Goal: Transaction & Acquisition: Purchase product/service

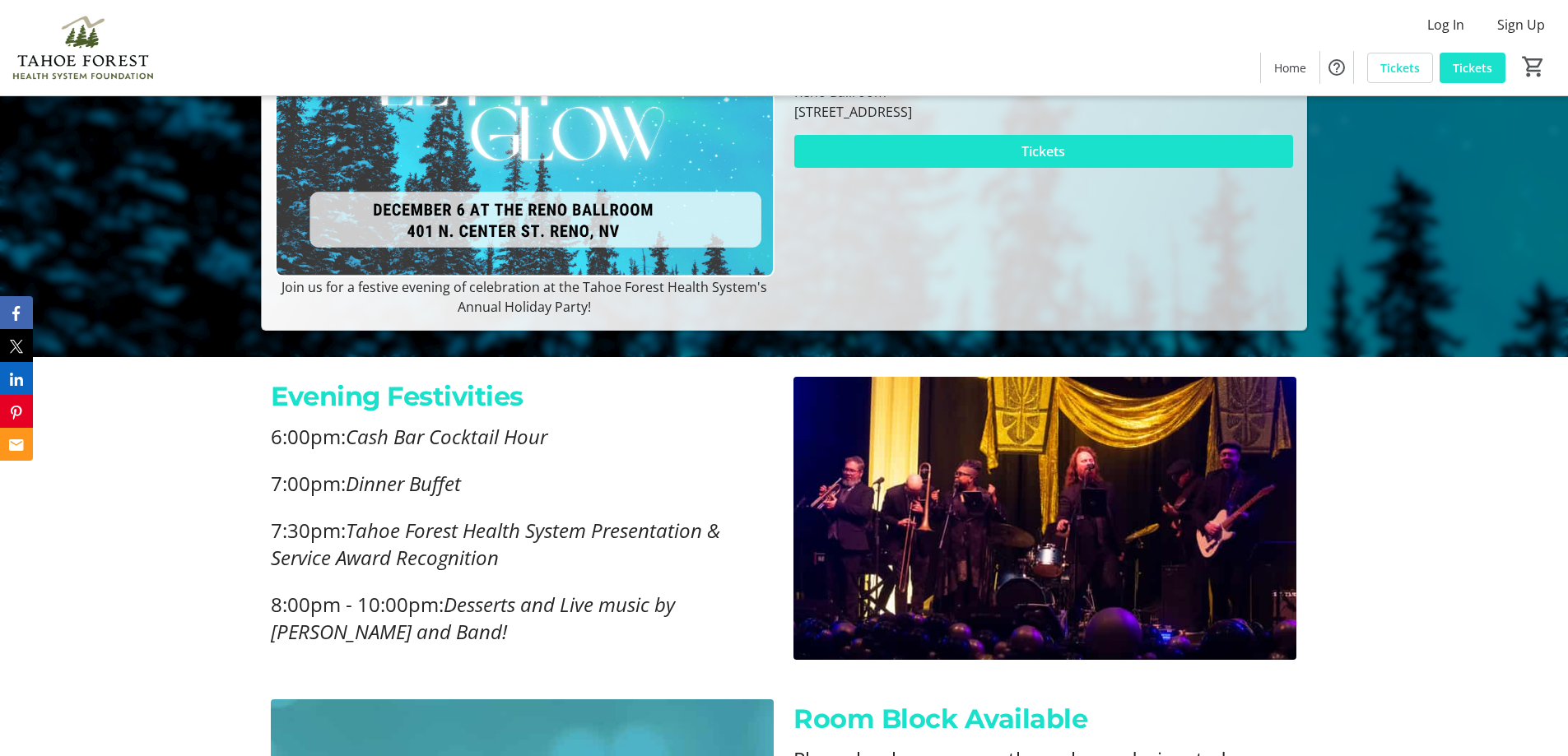
scroll to position [82, 0]
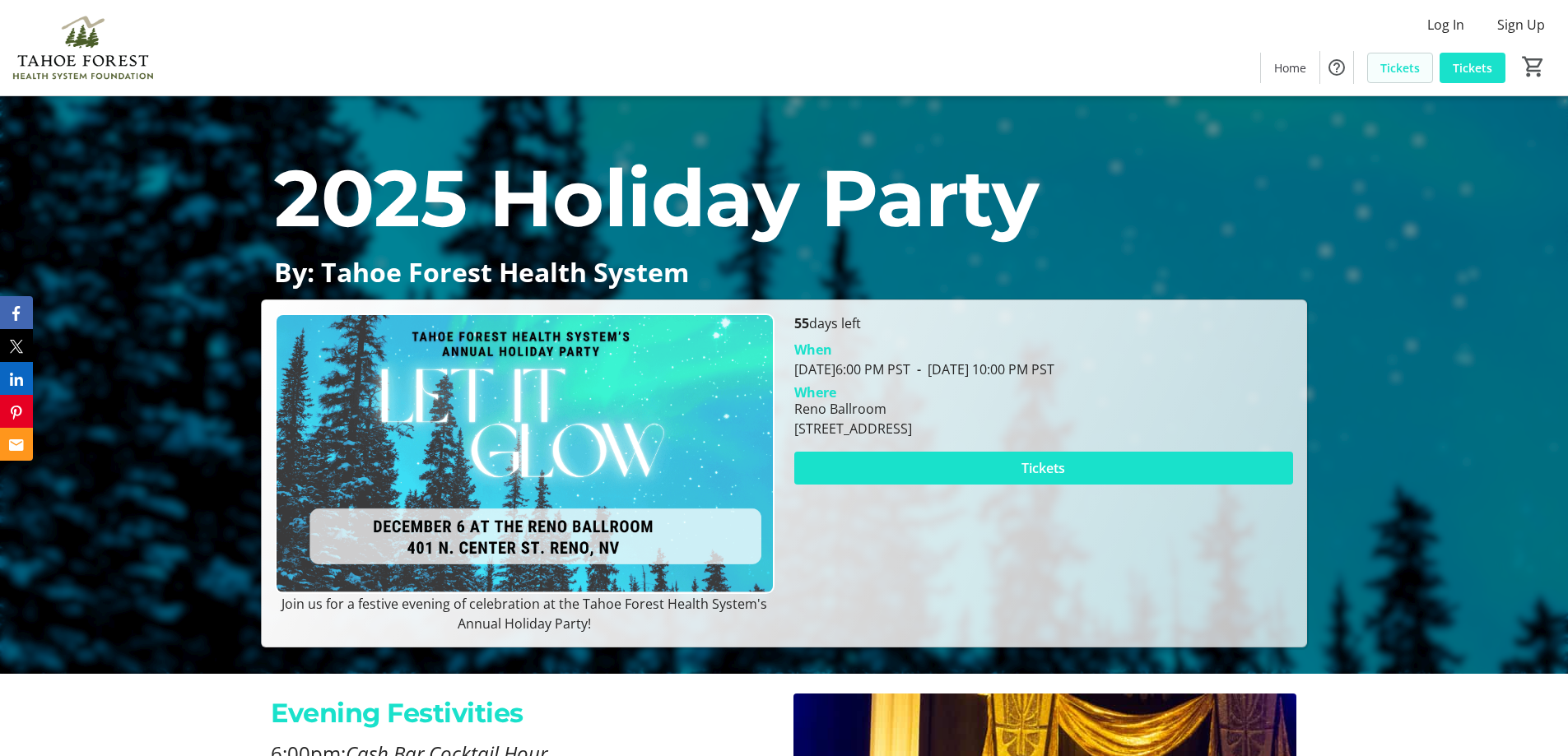
click at [1410, 68] on span "Tickets" at bounding box center [1400, 68] width 39 height 17
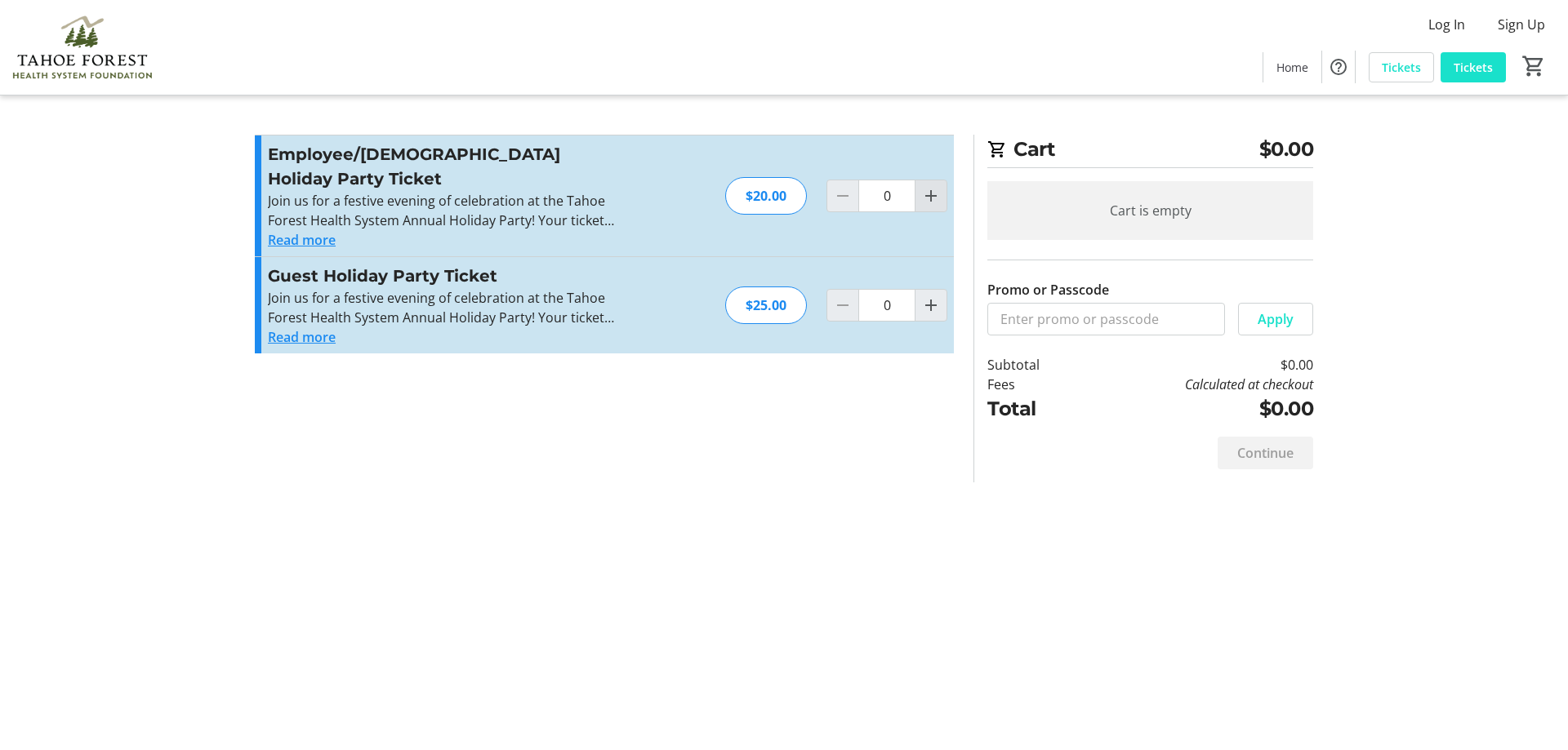
click at [926, 186] on mat-icon "Increment by one" at bounding box center [931, 196] width 20 height 20
type input "1"
click at [934, 295] on mat-icon "Increment by one" at bounding box center [931, 305] width 20 height 20
type input "1"
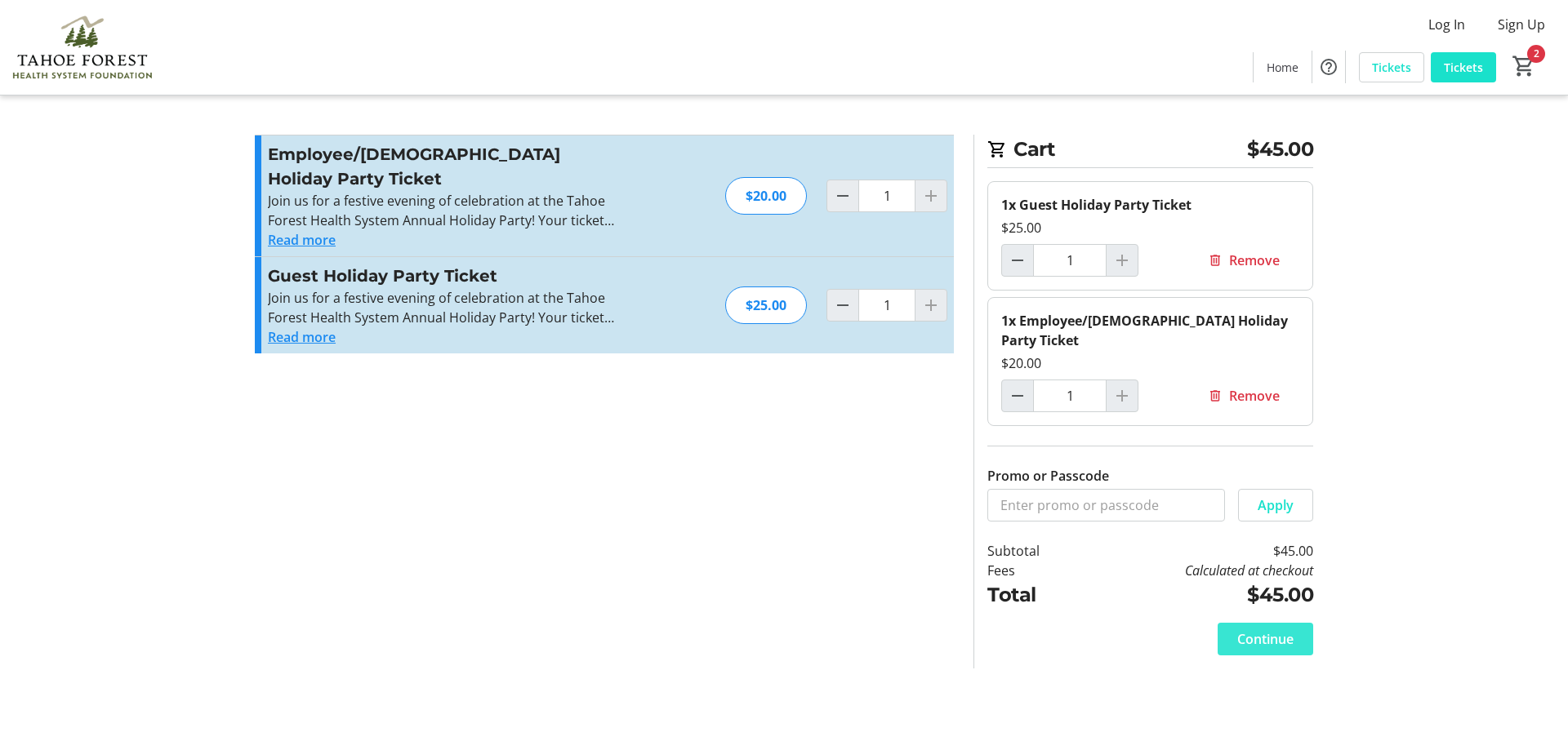
click at [1272, 629] on span "Continue" at bounding box center [1264, 639] width 56 height 20
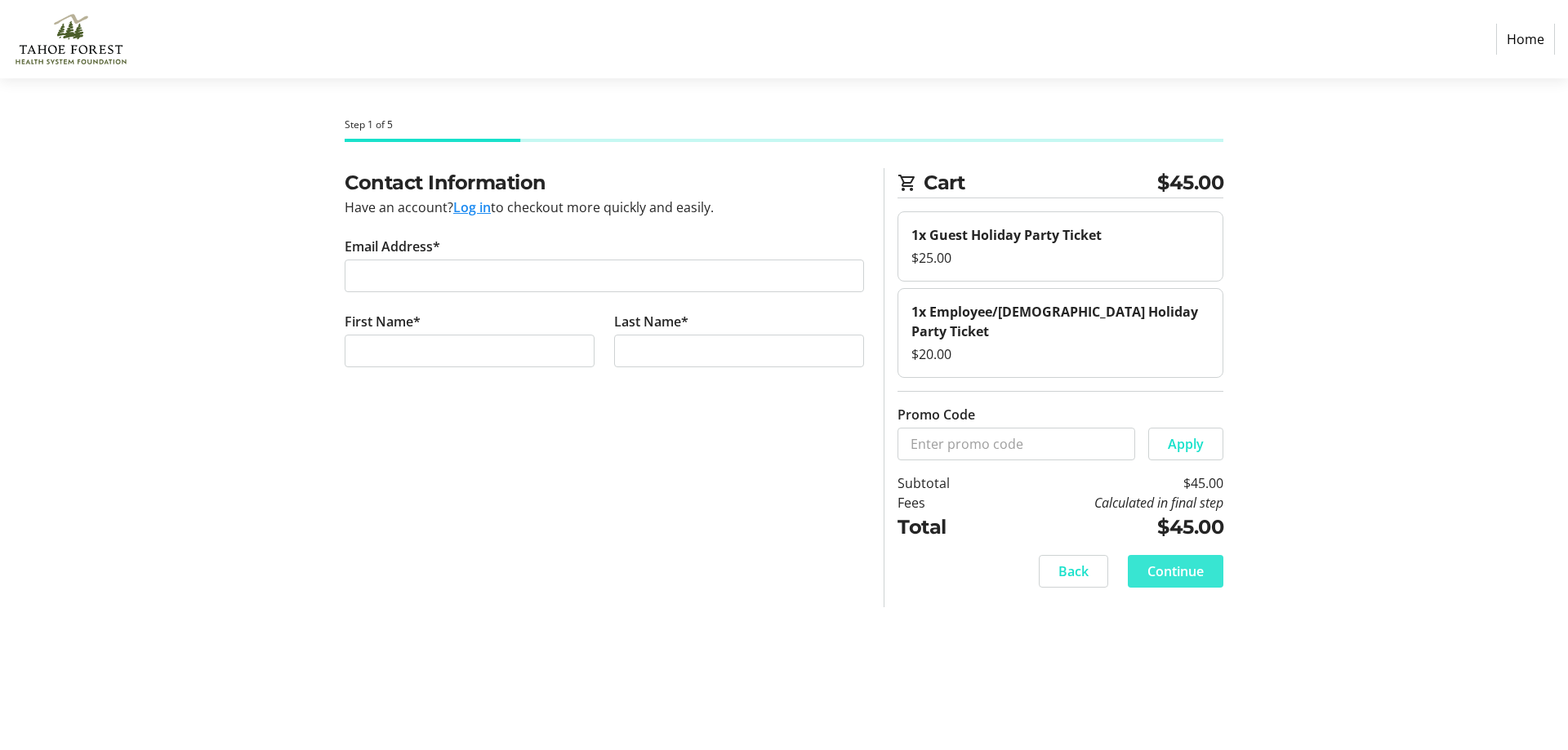
click at [1208, 552] on span at bounding box center [1175, 571] width 96 height 39
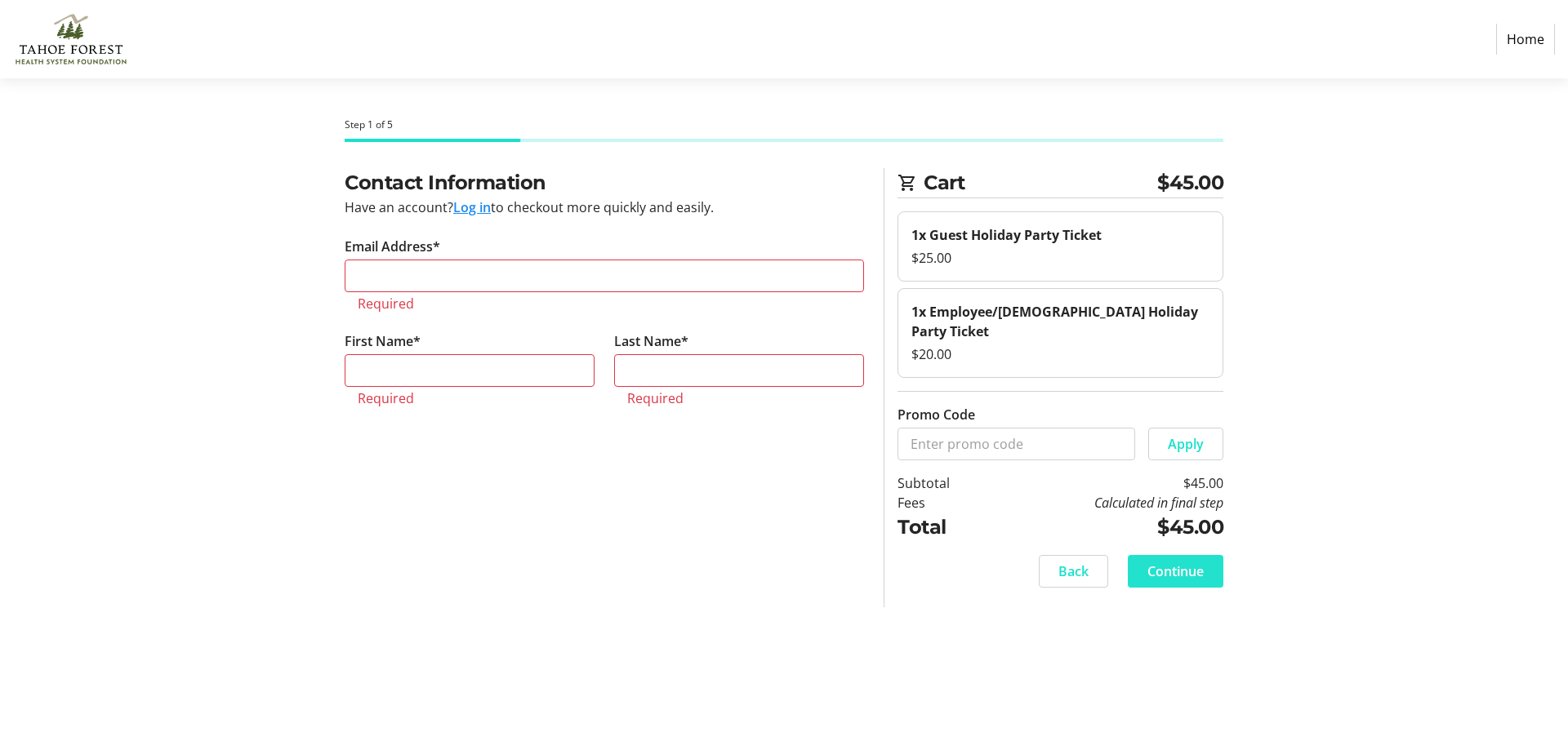
click at [1207, 552] on span at bounding box center [1175, 571] width 96 height 39
click at [618, 282] on input "Email Address*" at bounding box center [604, 275] width 520 height 32
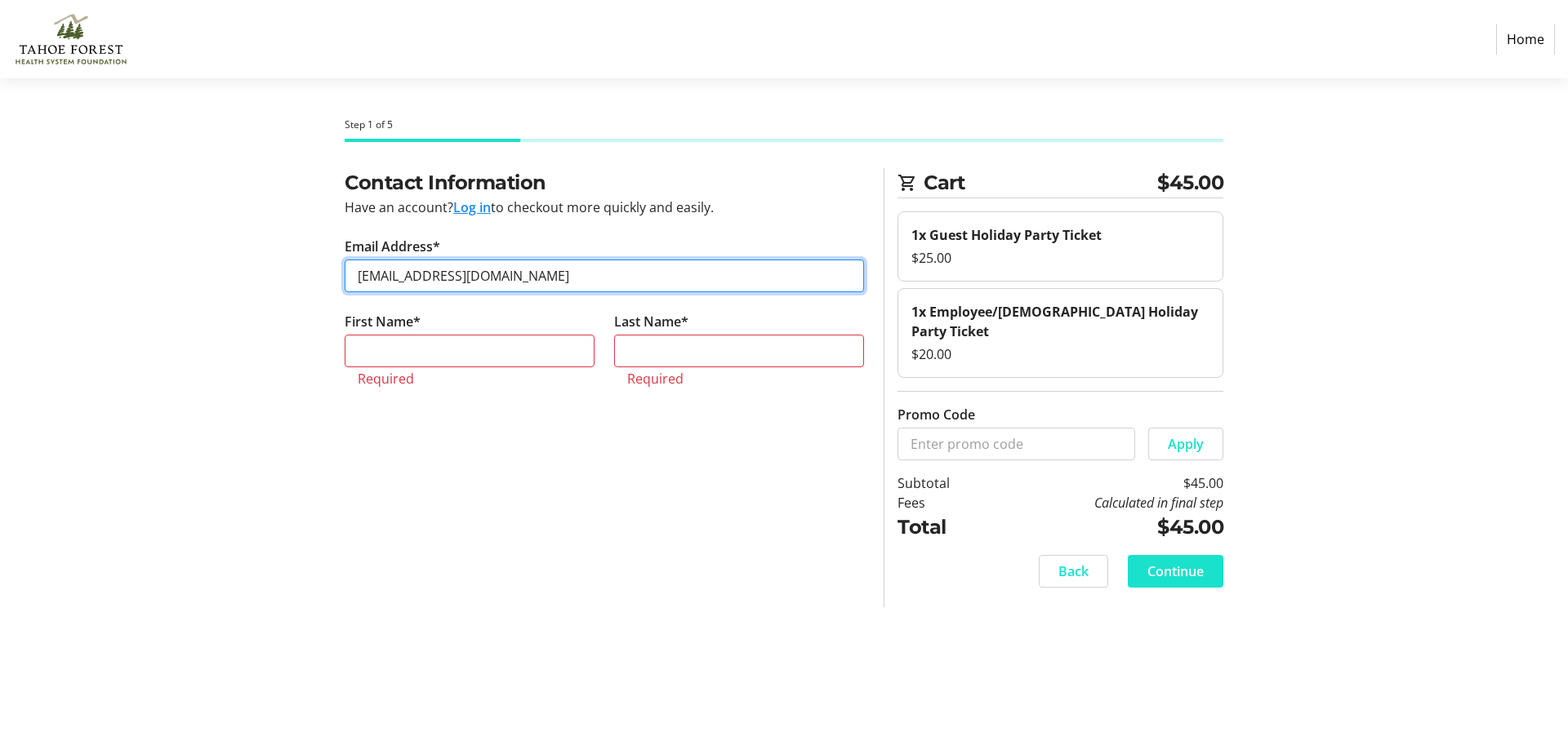
type input "[EMAIL_ADDRESS][DOMAIN_NAME]"
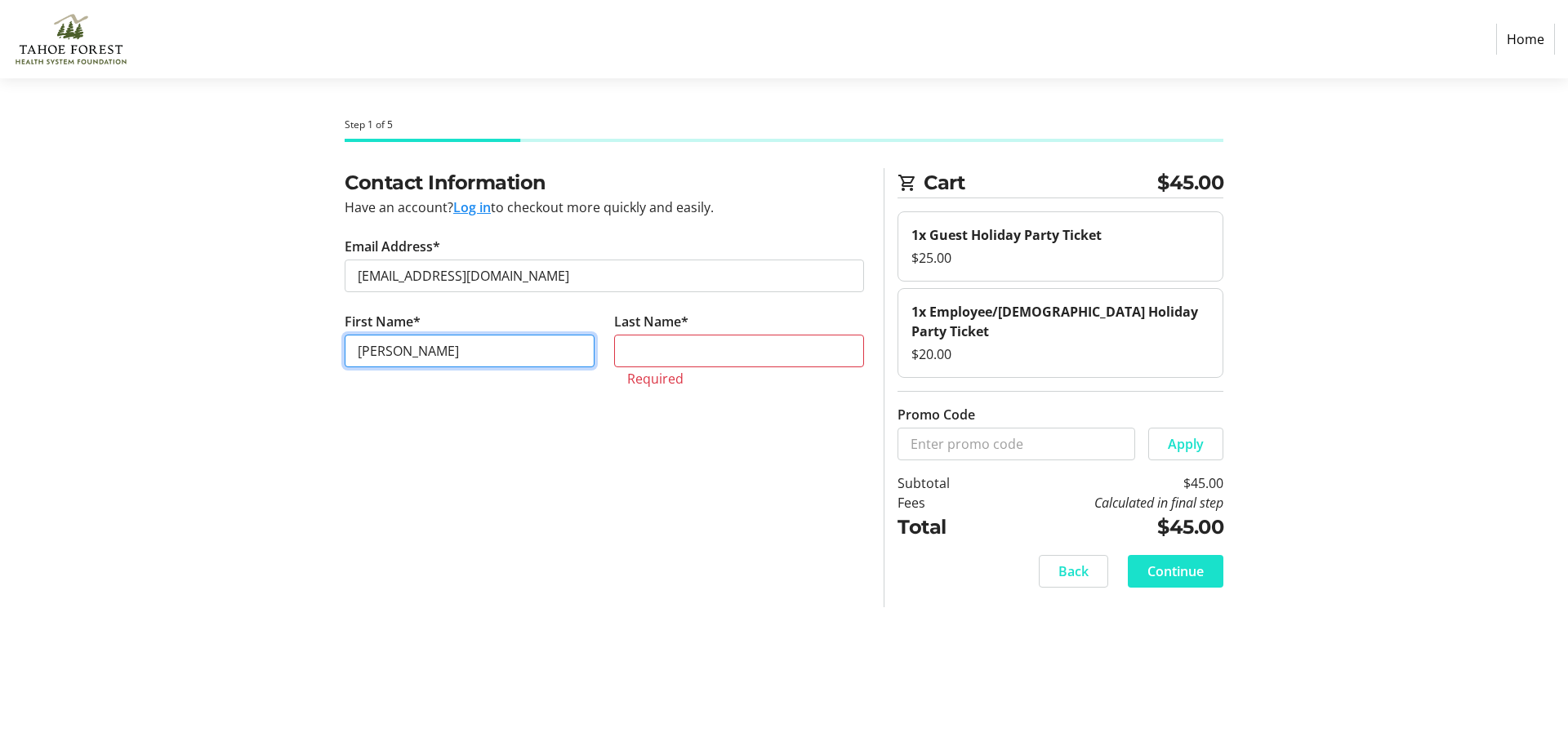
type input "[PERSON_NAME]"
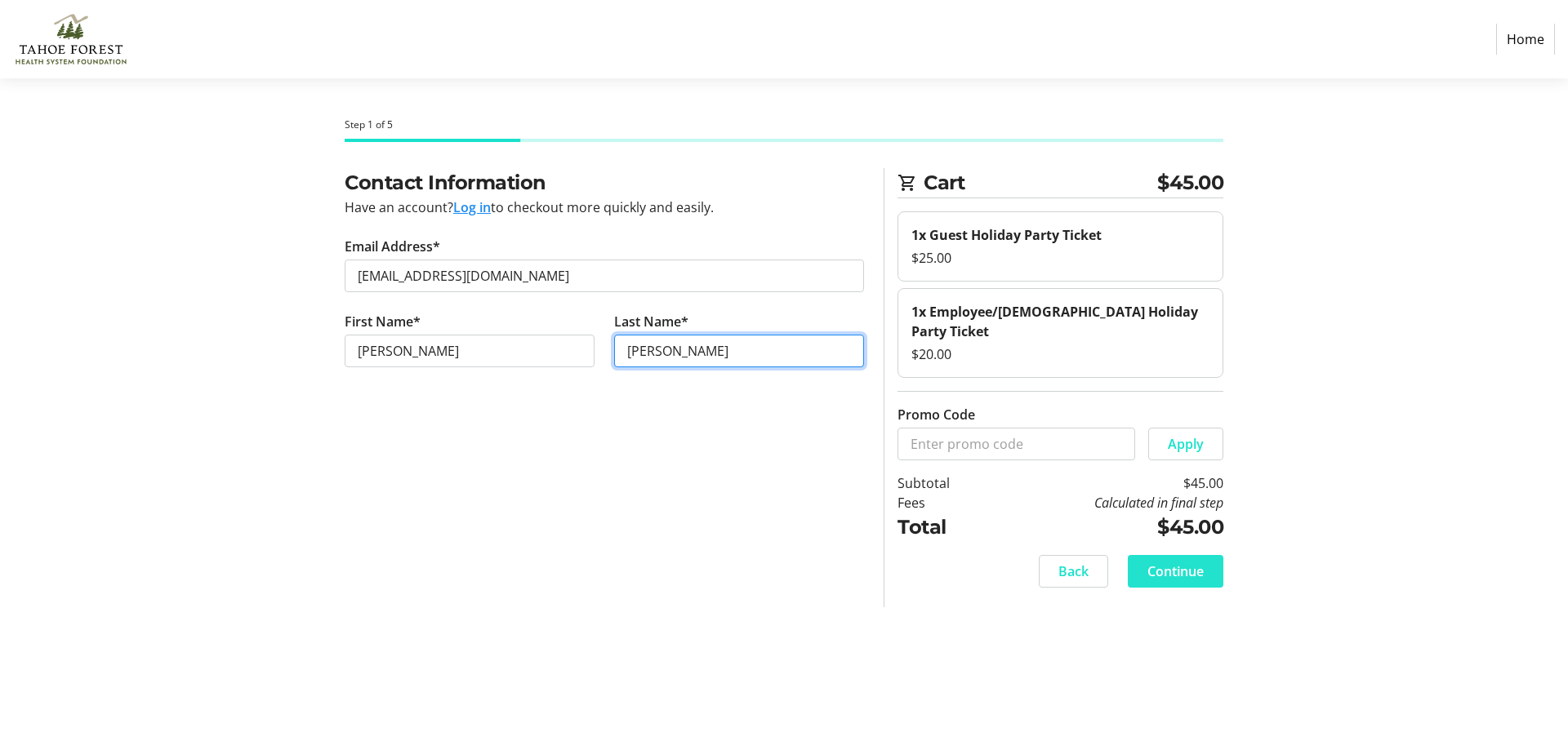
type input "[PERSON_NAME]"
click at [1178, 561] on span "Continue" at bounding box center [1175, 571] width 56 height 20
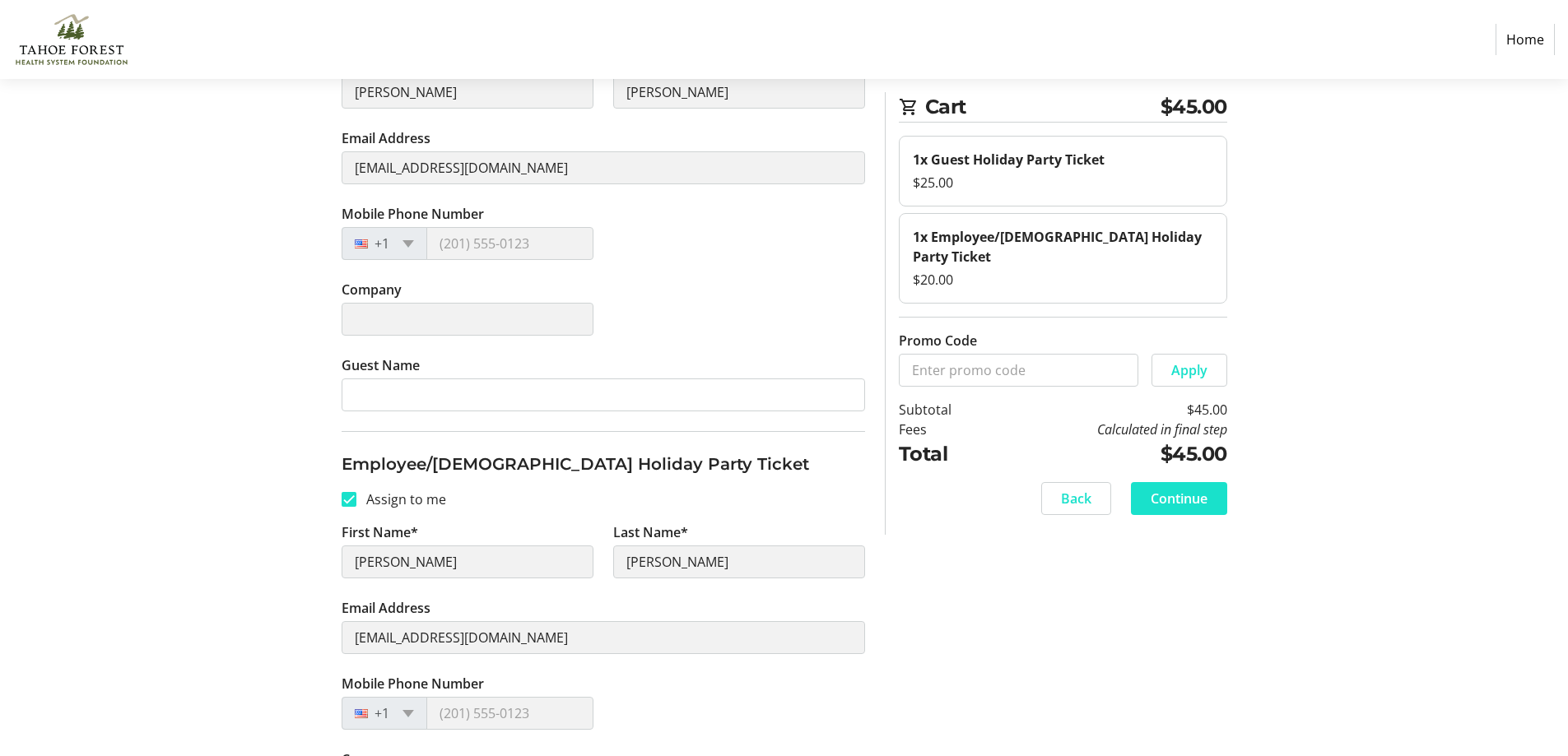
scroll to position [425, 0]
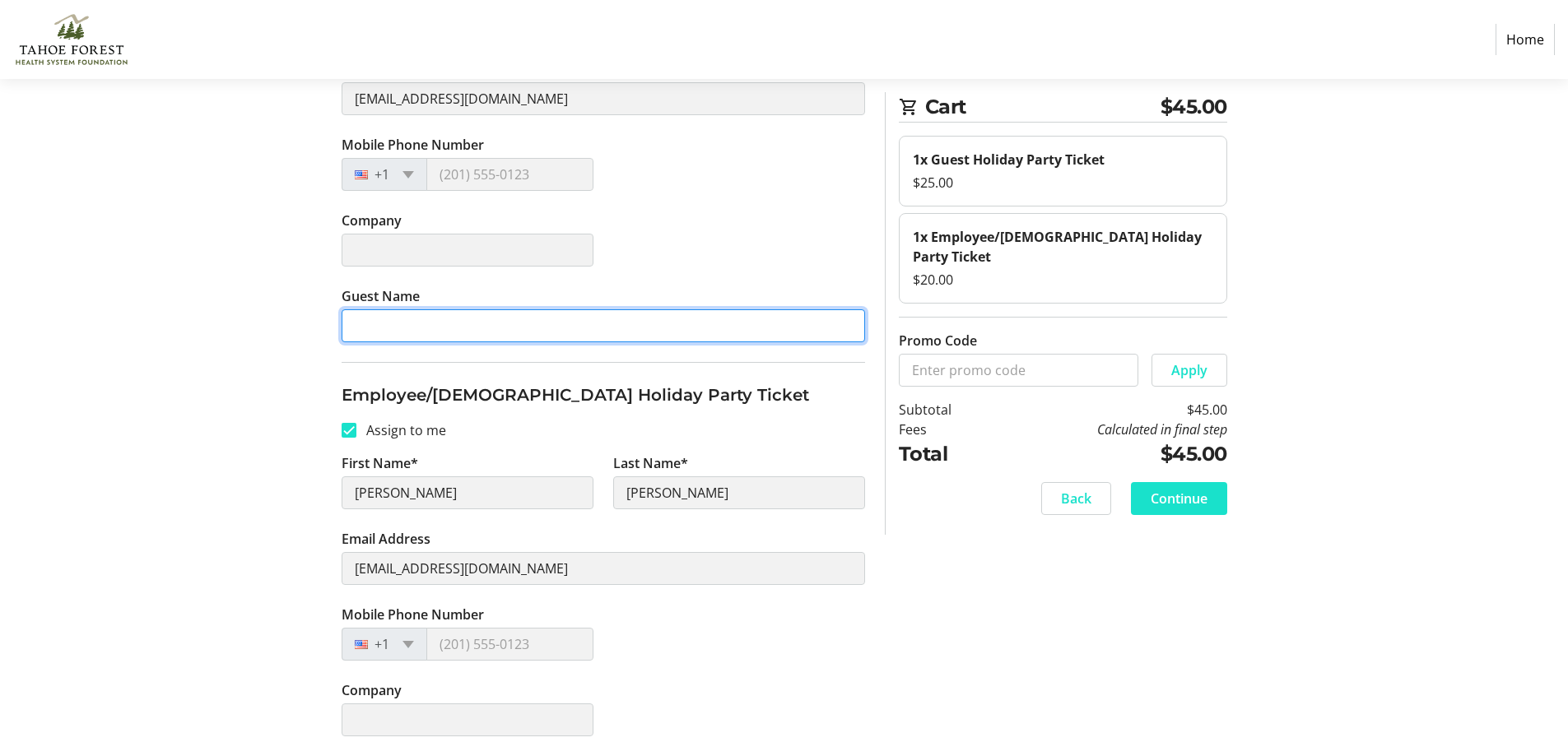
click at [577, 324] on input "Guest Name" at bounding box center [603, 325] width 524 height 33
type input "[PERSON_NAME]"
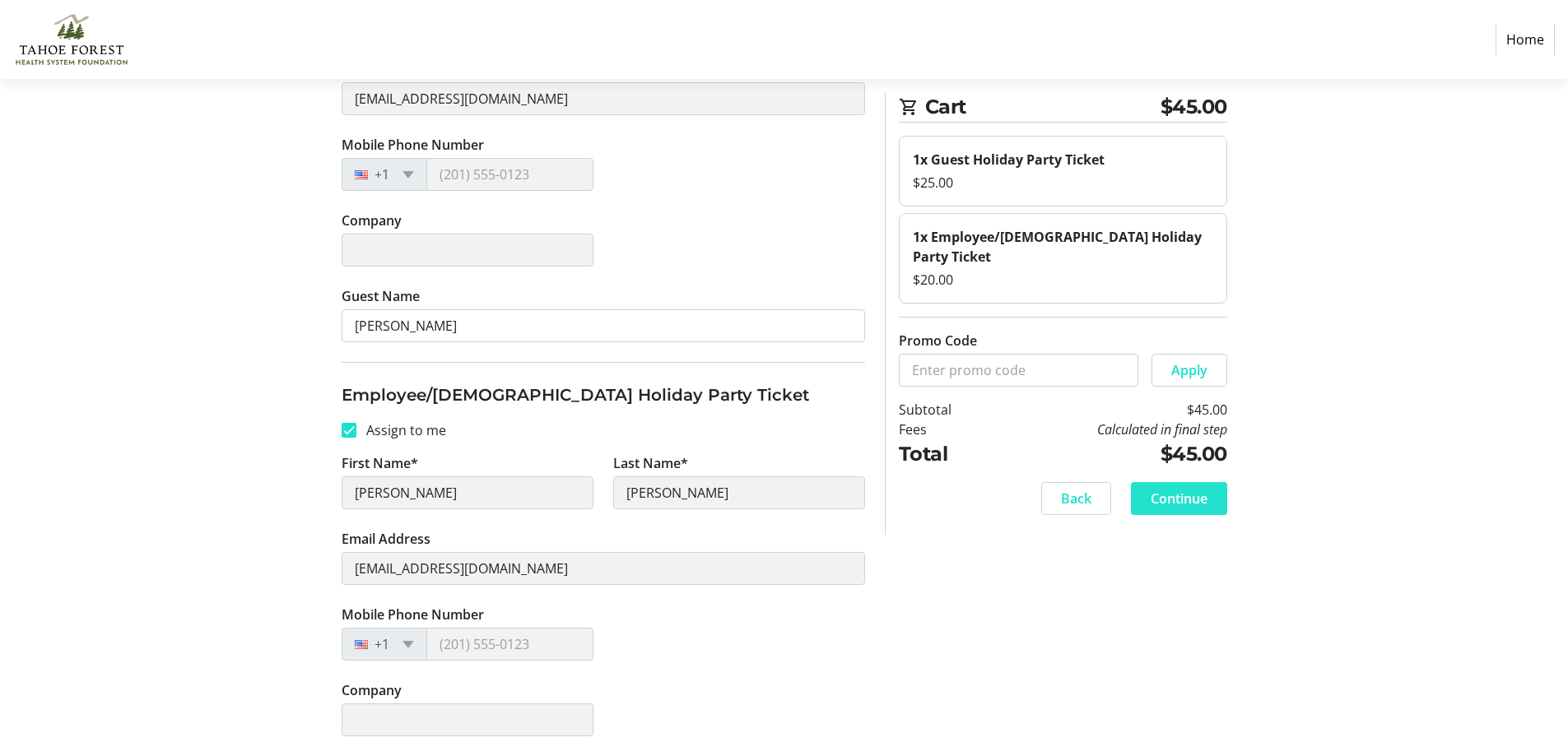
click at [1175, 489] on span "Continue" at bounding box center [1178, 499] width 56 height 20
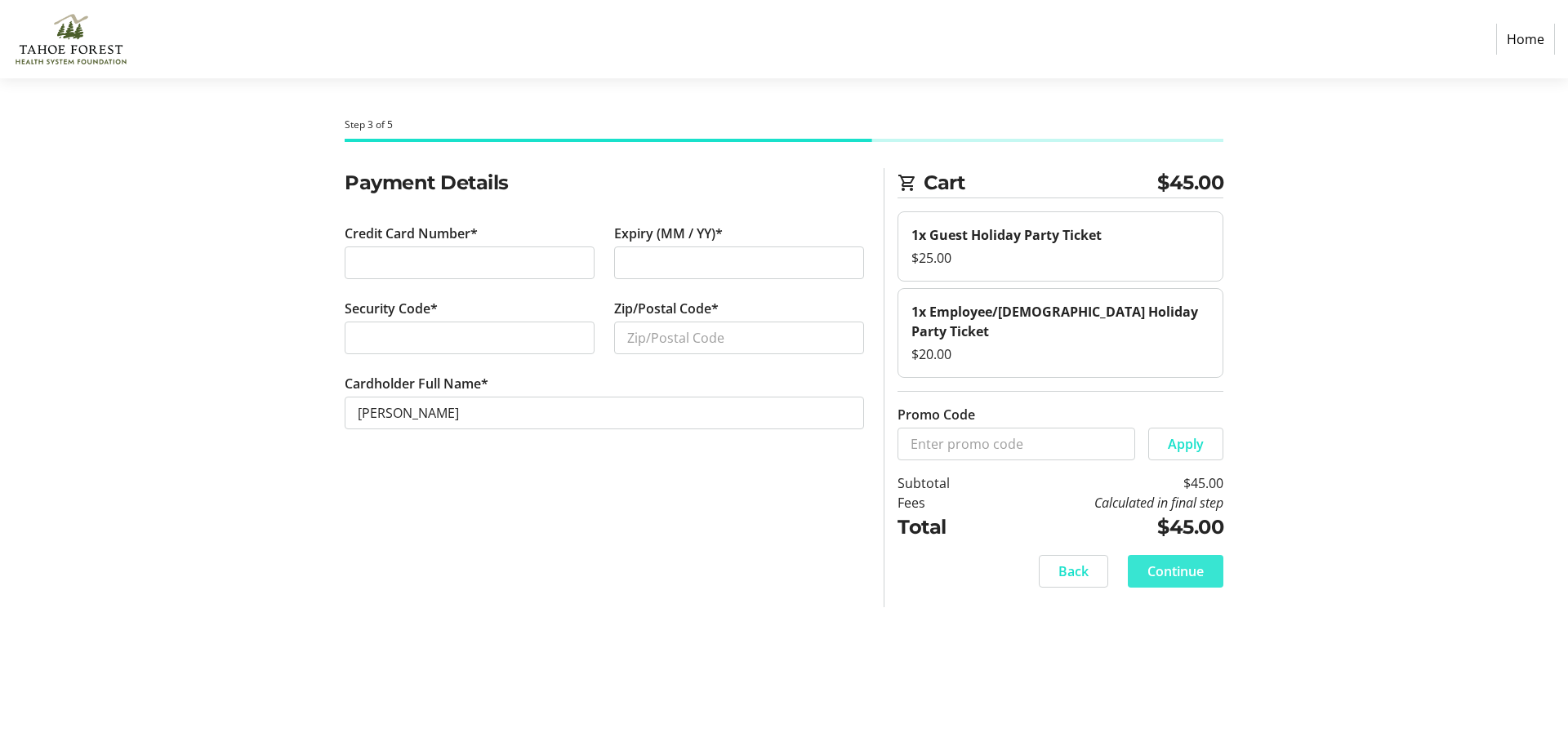
click at [1188, 561] on span "Continue" at bounding box center [1175, 571] width 56 height 20
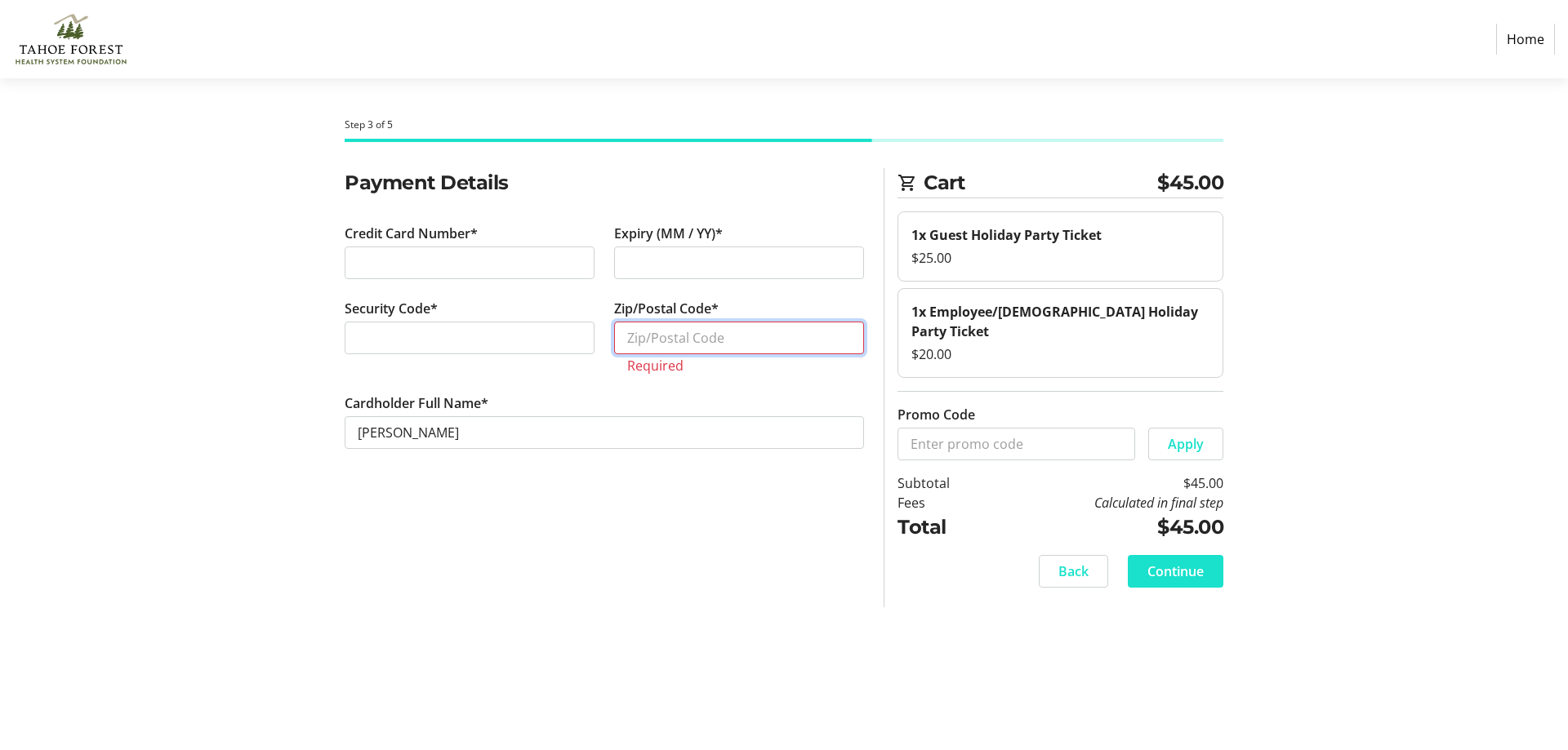
click at [785, 330] on input "Zip/Postal Code*" at bounding box center [738, 338] width 250 height 32
type input "96161"
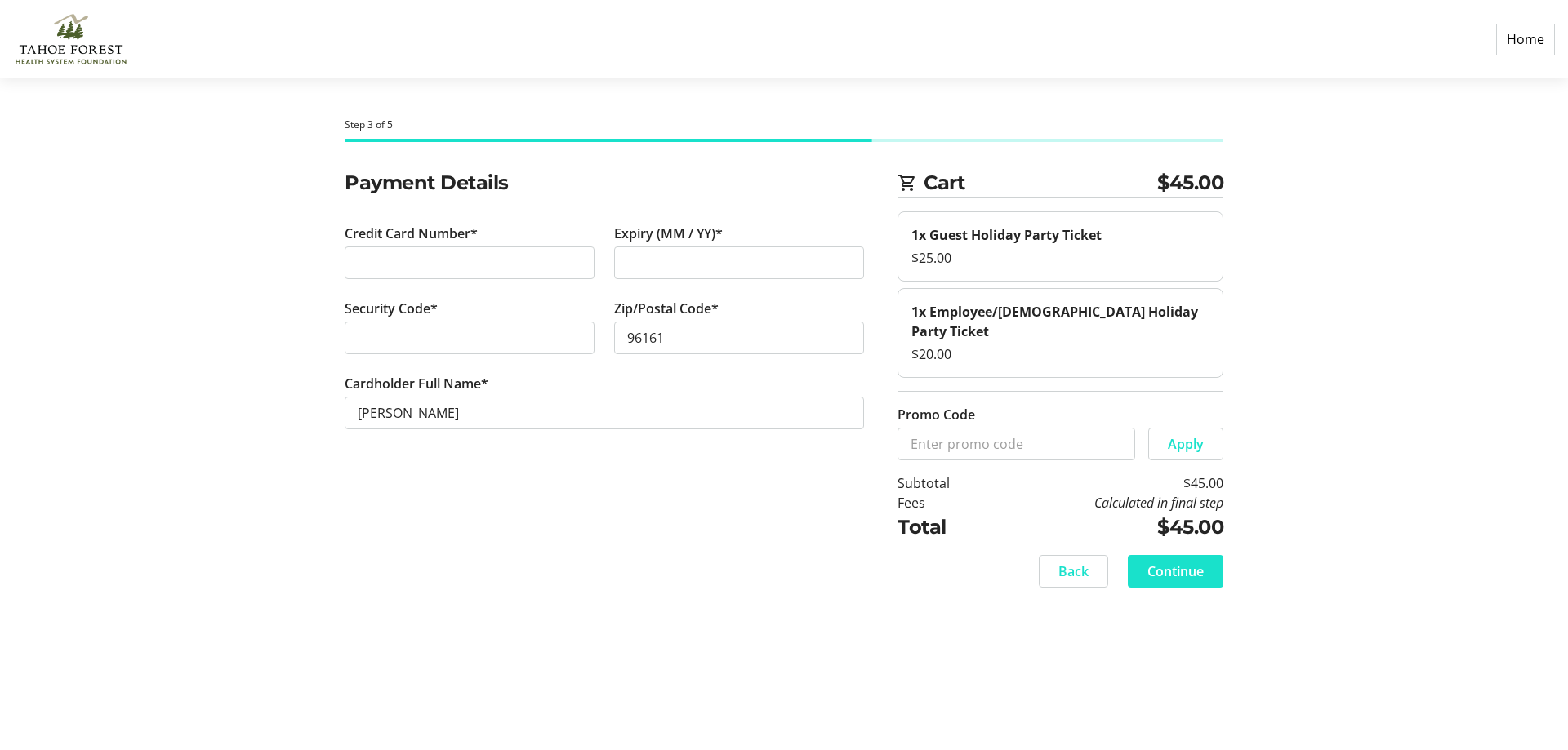
click at [1184, 561] on span "Continue" at bounding box center [1175, 571] width 56 height 20
